Goal: Task Accomplishment & Management: Use online tool/utility

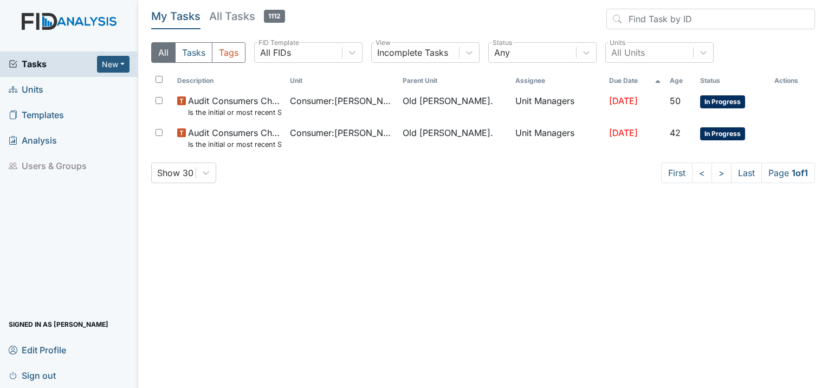
click at [28, 85] on span "Units" at bounding box center [26, 89] width 35 height 17
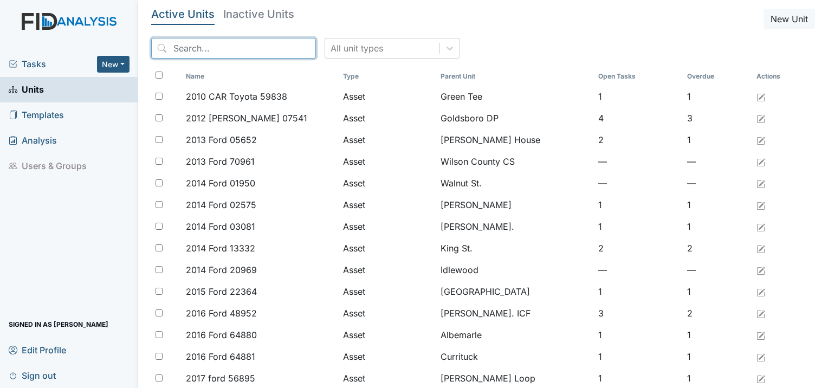
click at [237, 48] on input "search" at bounding box center [233, 48] width 165 height 21
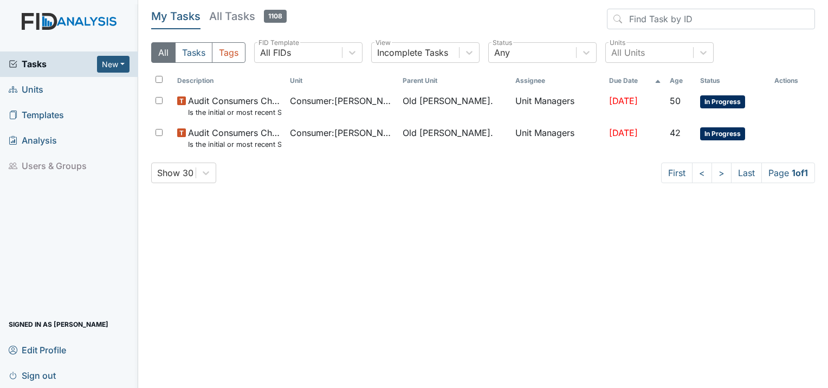
click at [33, 92] on span "Units" at bounding box center [26, 89] width 35 height 17
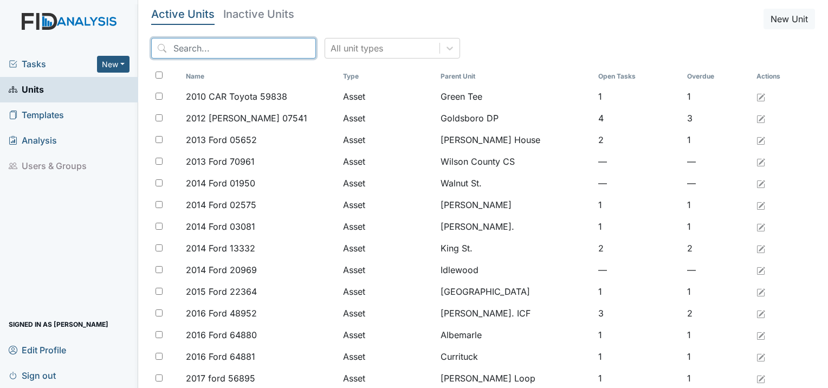
click at [275, 43] on input "search" at bounding box center [233, 48] width 165 height 21
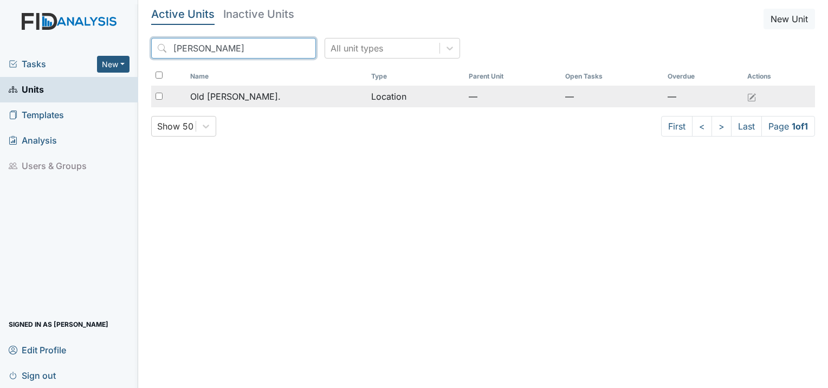
type input "roper"
click at [251, 106] on td "Old [PERSON_NAME]." at bounding box center [276, 97] width 181 height 22
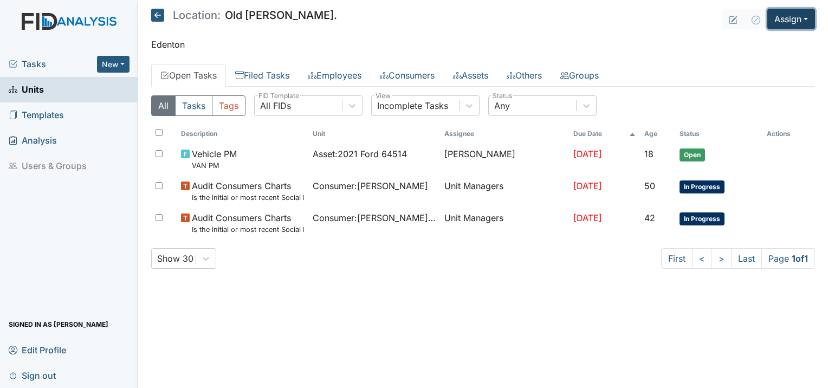
click at [789, 9] on button "Assign" at bounding box center [791, 19] width 48 height 21
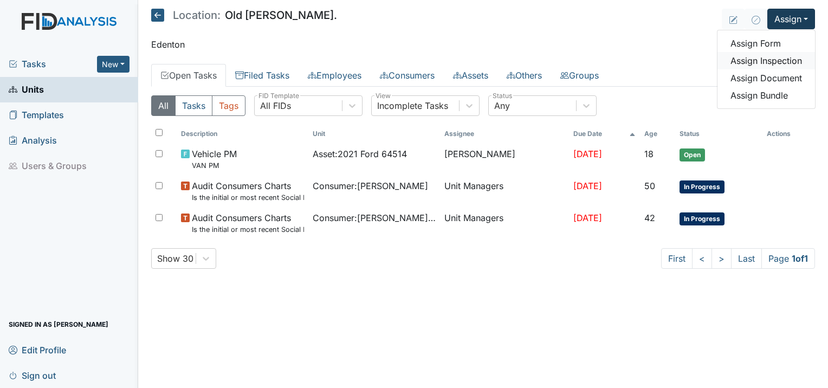
click at [774, 63] on link "Assign Inspection" at bounding box center [766, 60] width 98 height 17
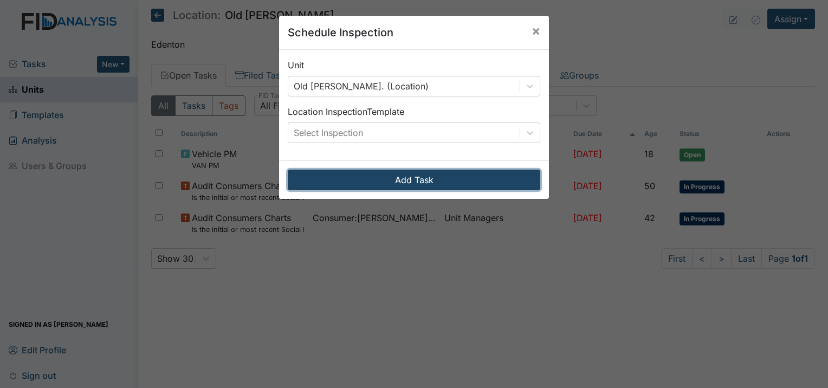
click at [465, 182] on button "Add Task" at bounding box center [414, 180] width 253 height 21
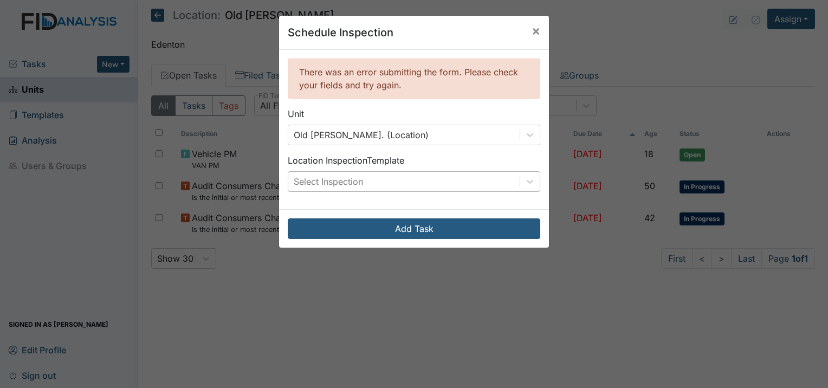
click at [397, 181] on div "Select Inspection" at bounding box center [403, 182] width 231 height 20
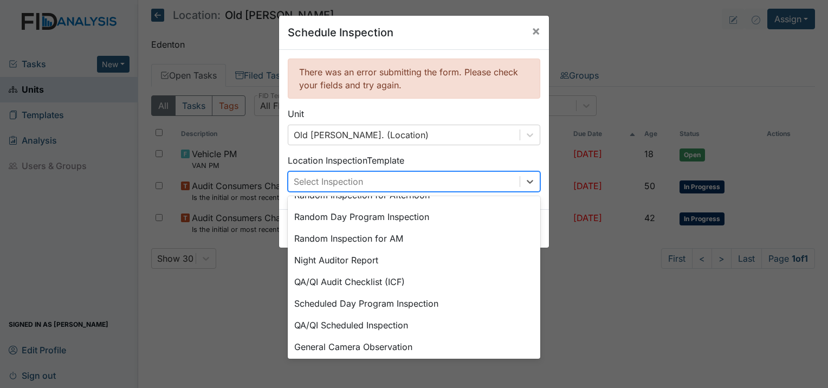
scroll to position [186, 0]
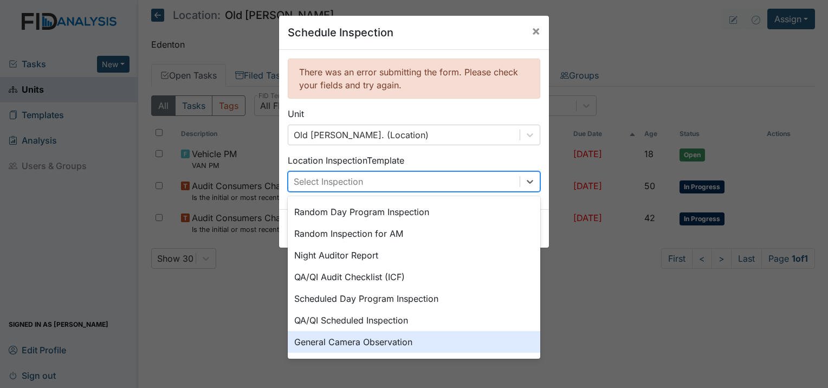
click at [346, 346] on div "General Camera Observation" at bounding box center [414, 342] width 253 height 22
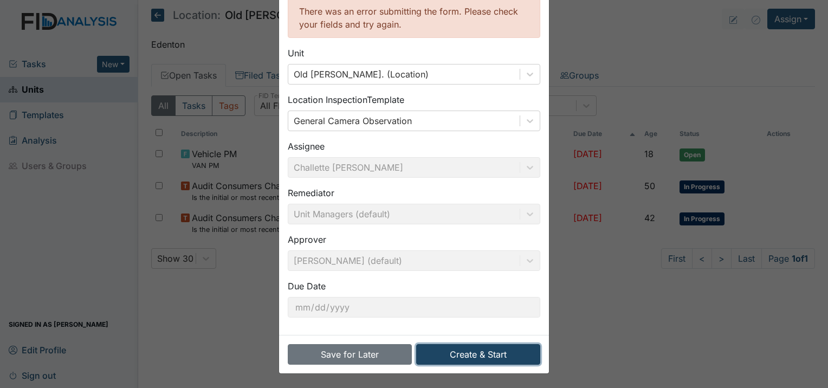
click at [474, 351] on button "Create & Start" at bounding box center [478, 354] width 124 height 21
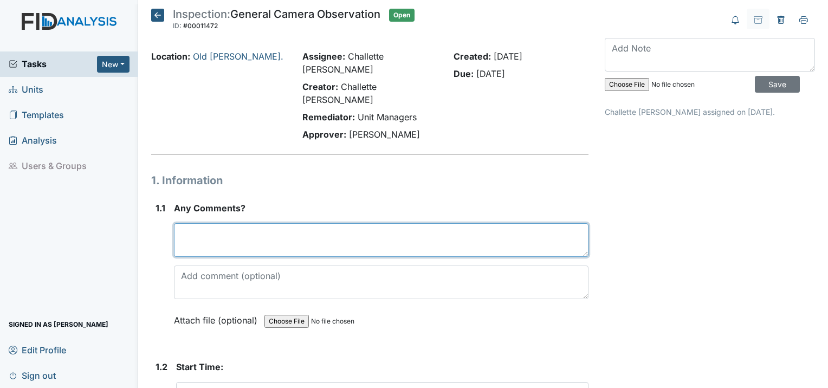
click at [297, 223] on textarea at bounding box center [381, 240] width 415 height 34
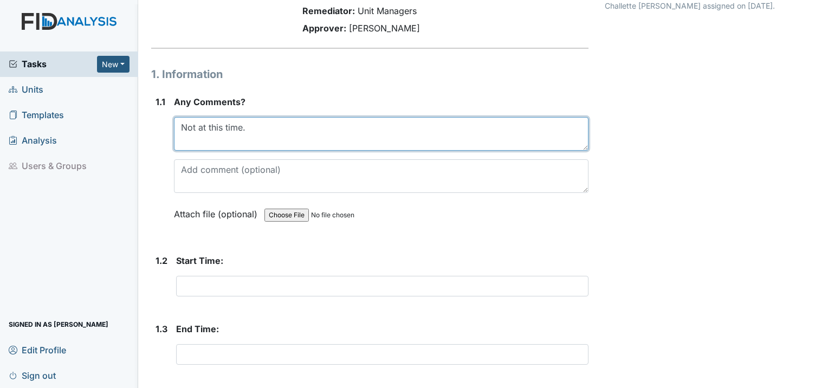
scroll to position [108, 0]
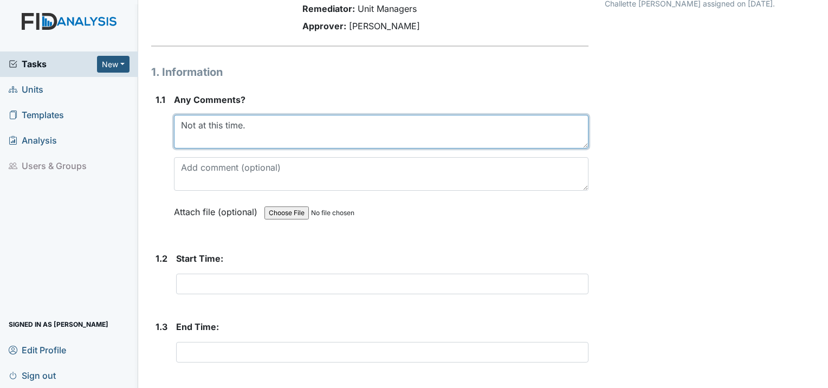
type textarea "Not at this time."
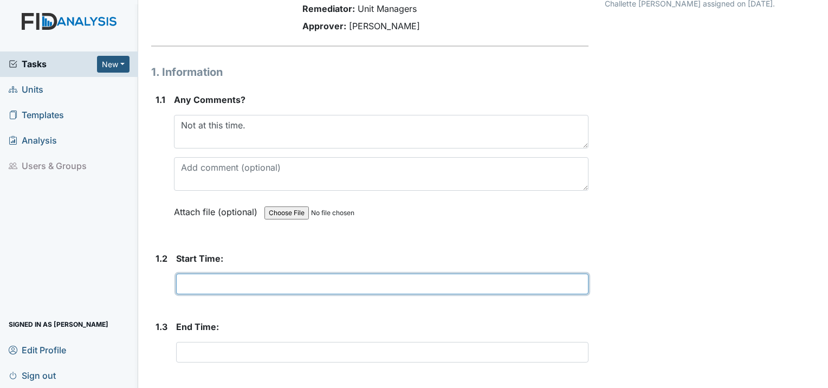
click at [222, 274] on input "text" at bounding box center [382, 284] width 412 height 21
type input "1"
type input "11:15"
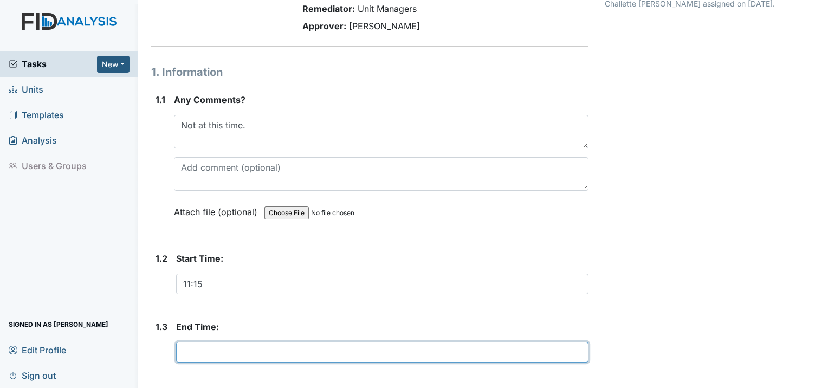
click at [220, 342] on input "text" at bounding box center [382, 352] width 412 height 21
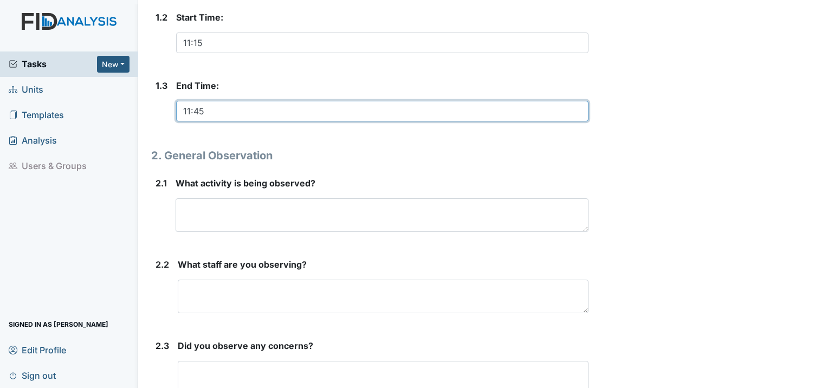
scroll to position [379, 0]
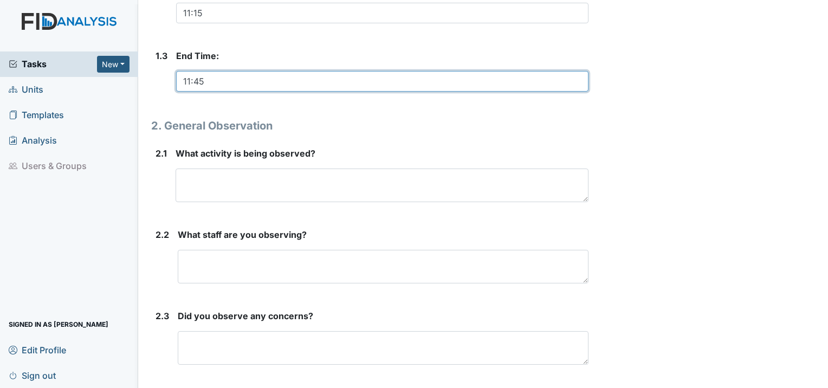
type input "11:45"
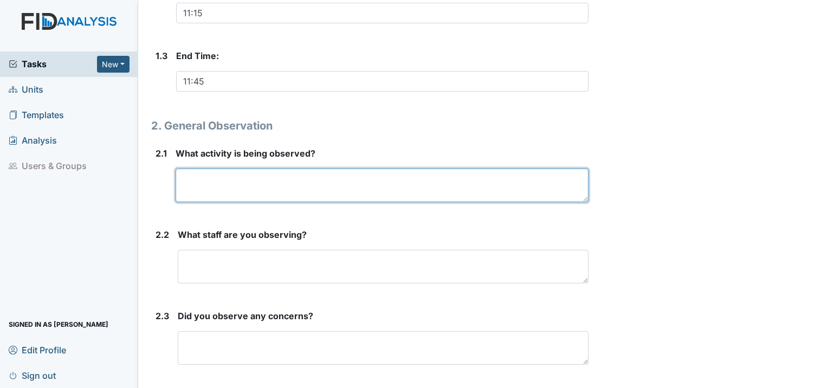
click at [240, 169] on textarea at bounding box center [382, 186] width 413 height 34
type textarea "med pass"
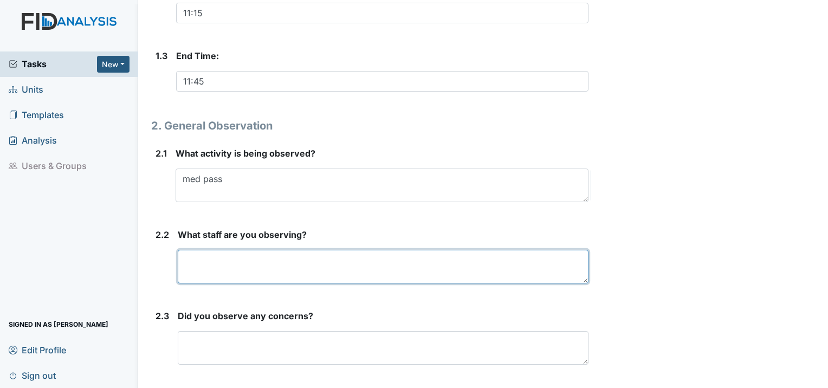
click at [300, 250] on textarea at bounding box center [383, 267] width 411 height 34
type textarea "Mary"
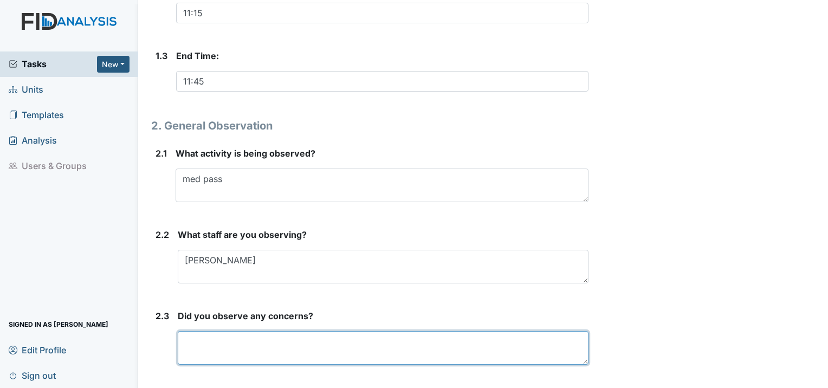
click at [245, 331] on textarea at bounding box center [383, 348] width 411 height 34
type textarea "No concerns at this time."
